Goal: Task Accomplishment & Management: Manage account settings

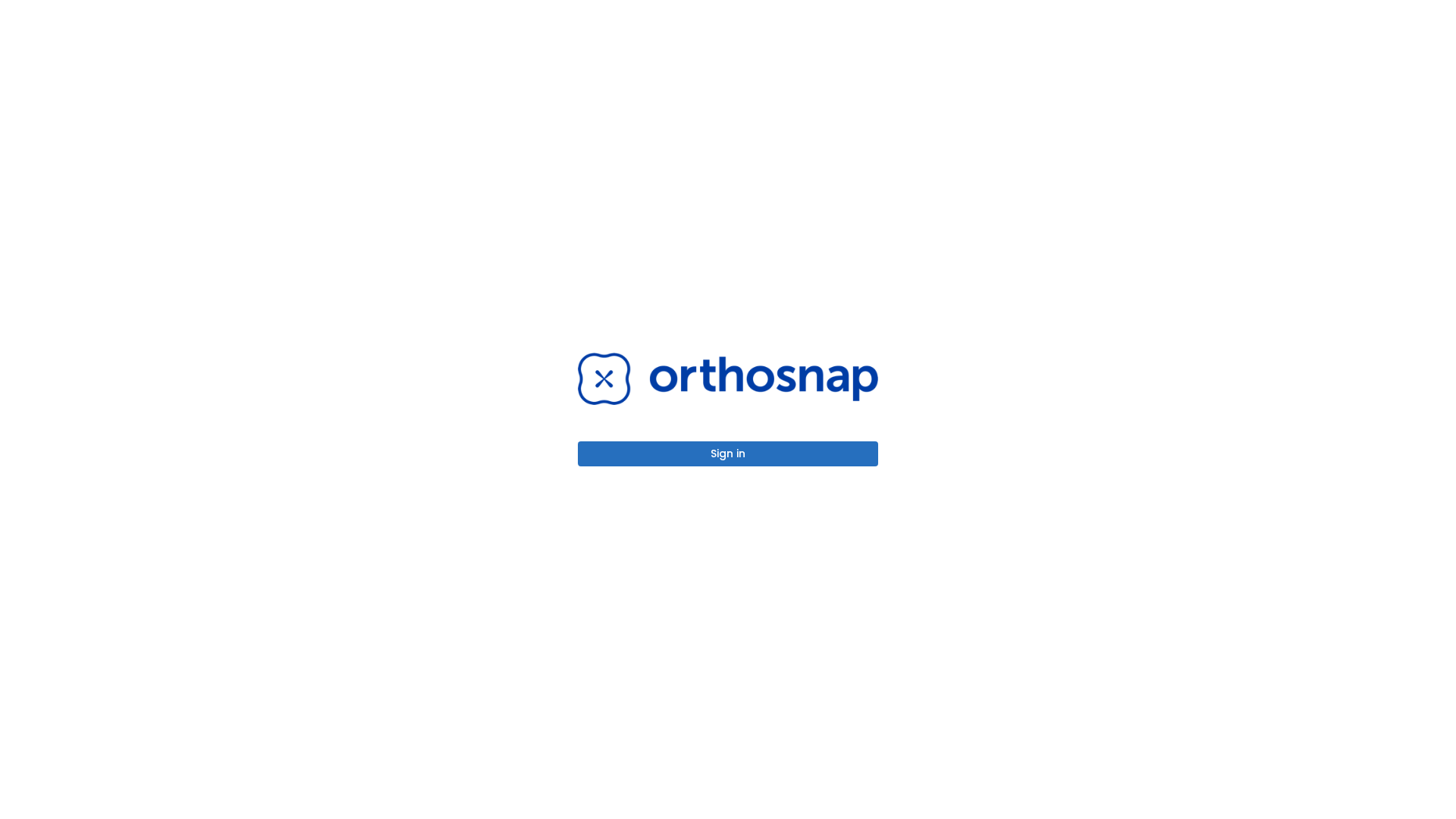
click at [728, 453] on button "Sign in" at bounding box center [727, 453] width 300 height 25
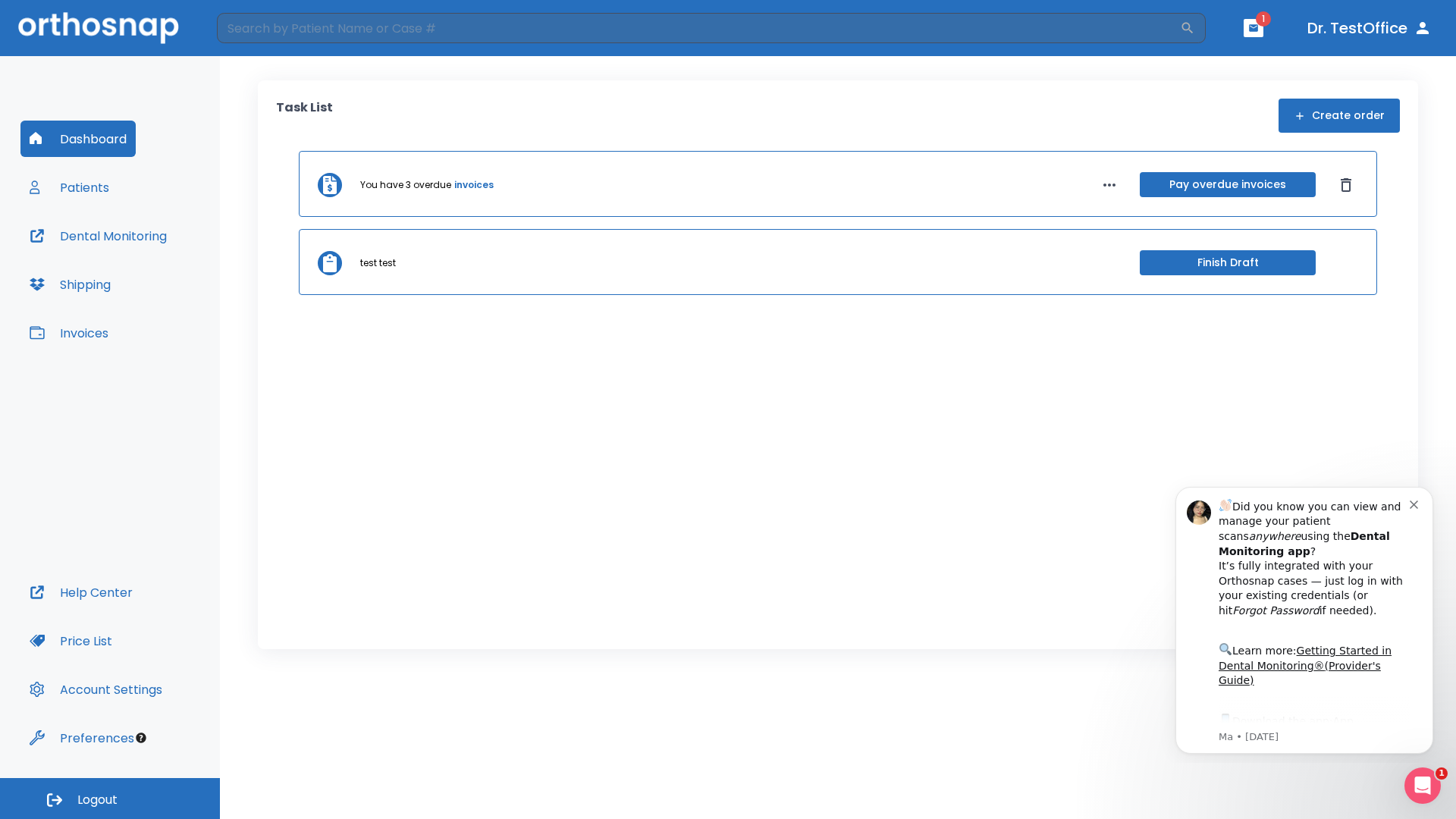
click at [110, 799] on span "Logout" at bounding box center [97, 799] width 40 height 16
